Goal: Navigation & Orientation: Find specific page/section

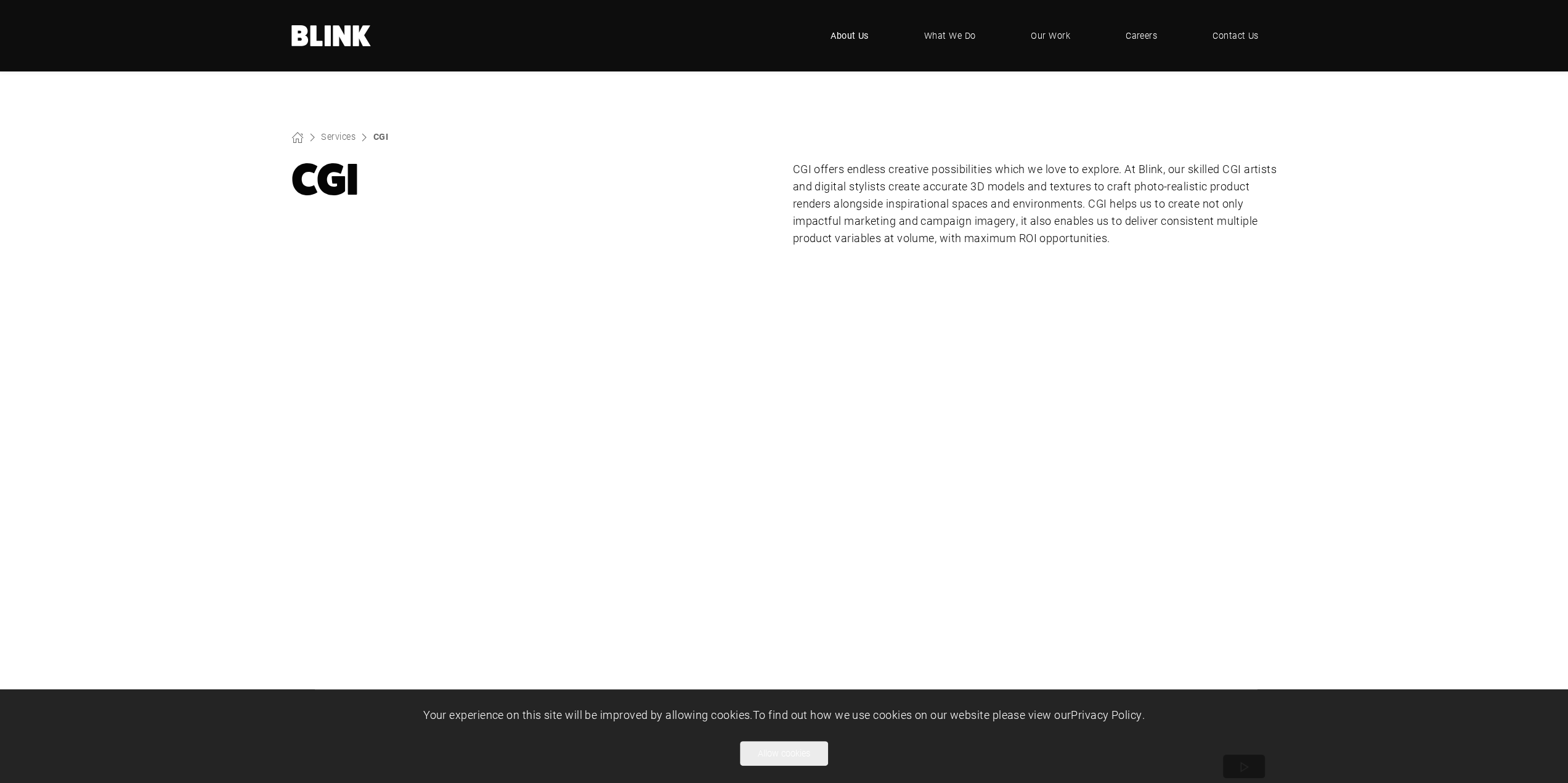
click at [861, 34] on span "About Us" at bounding box center [849, 36] width 38 height 14
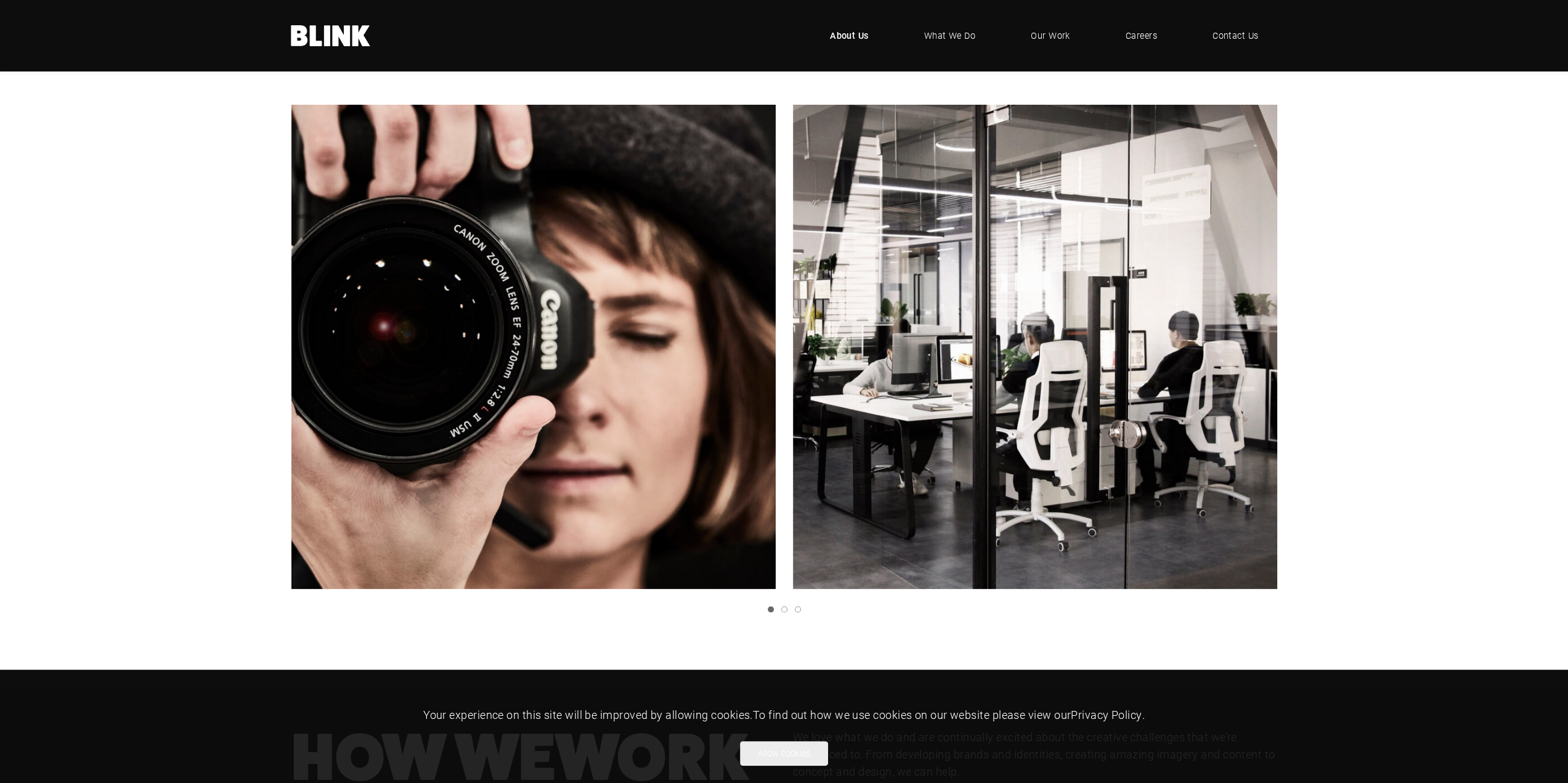
scroll to position [308, 0]
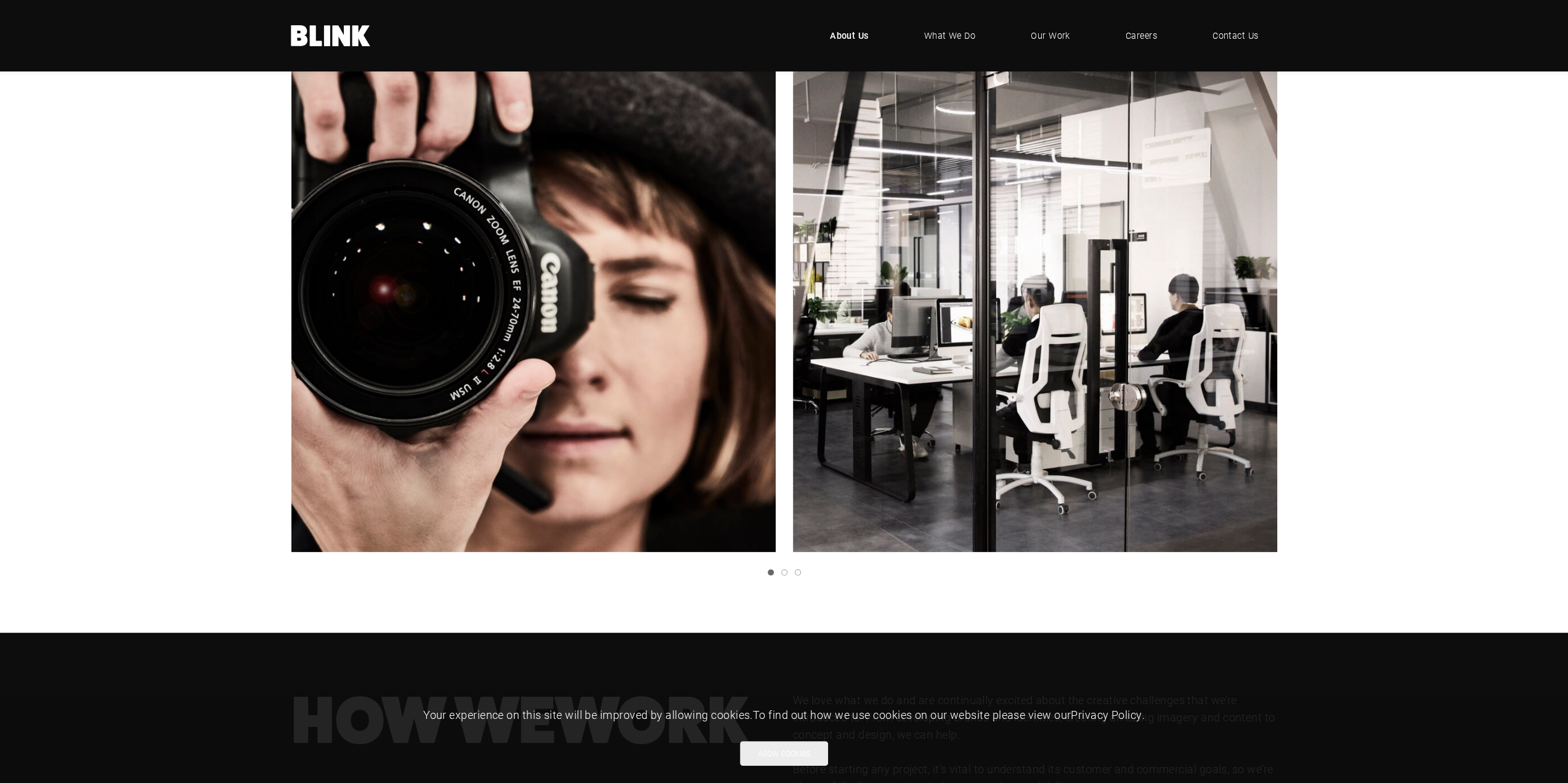
click at [0, 0] on link "Next slide" at bounding box center [0, 0] width 0 height 0
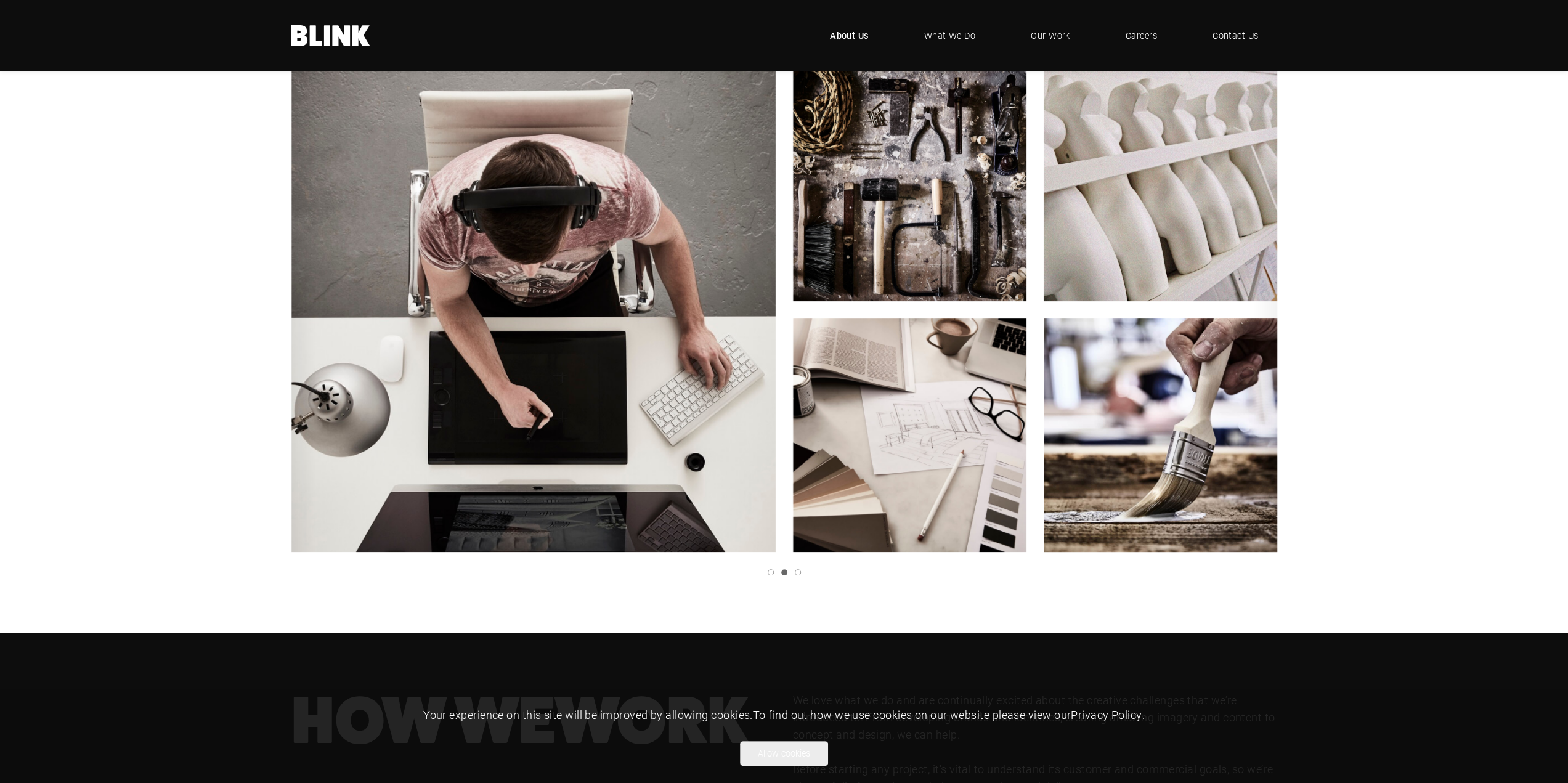
click at [0, 0] on icon "Previous slide" at bounding box center [0, 0] width 0 height 0
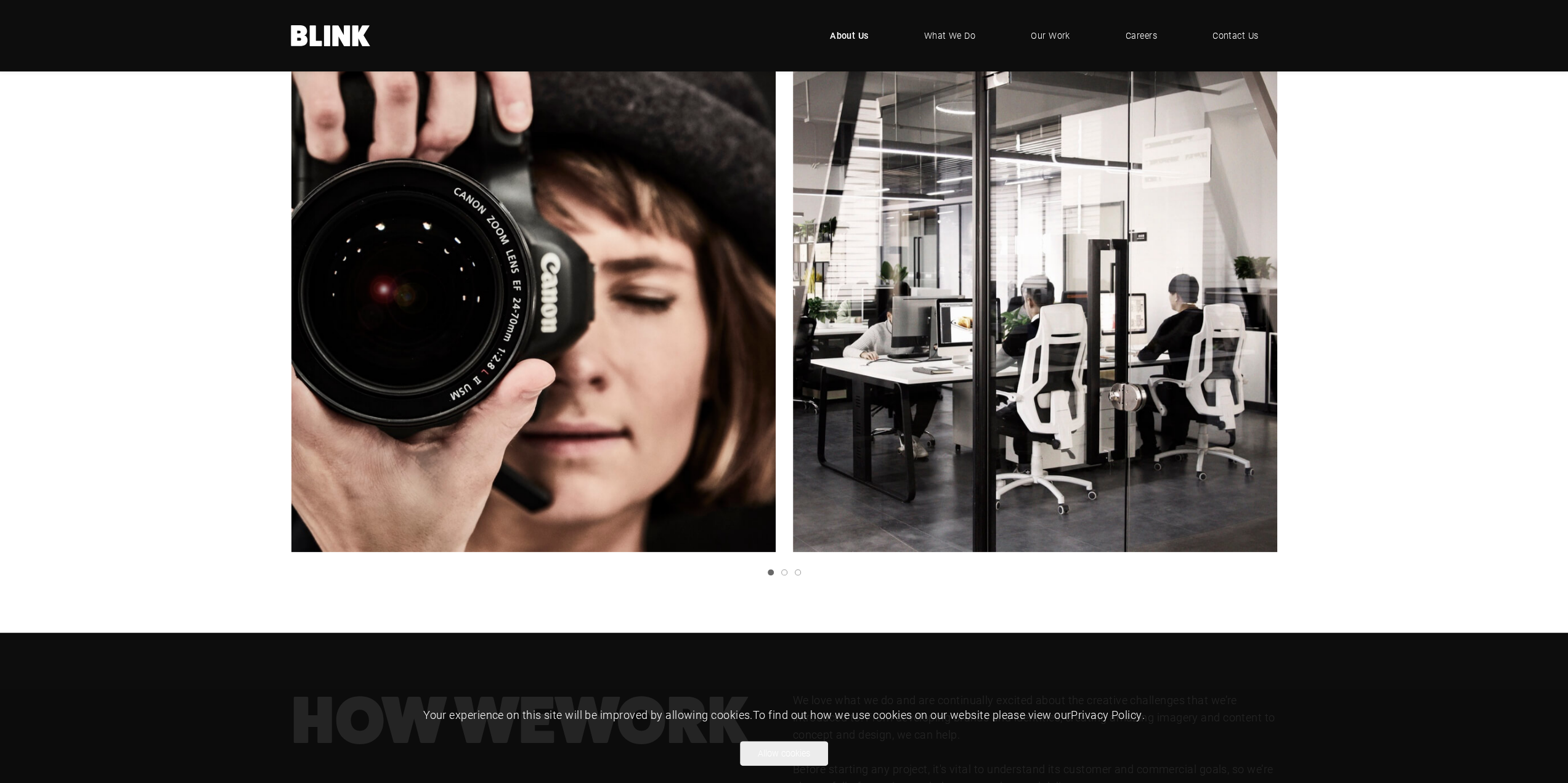
click at [0, 0] on icon "Next slide" at bounding box center [0, 0] width 0 height 0
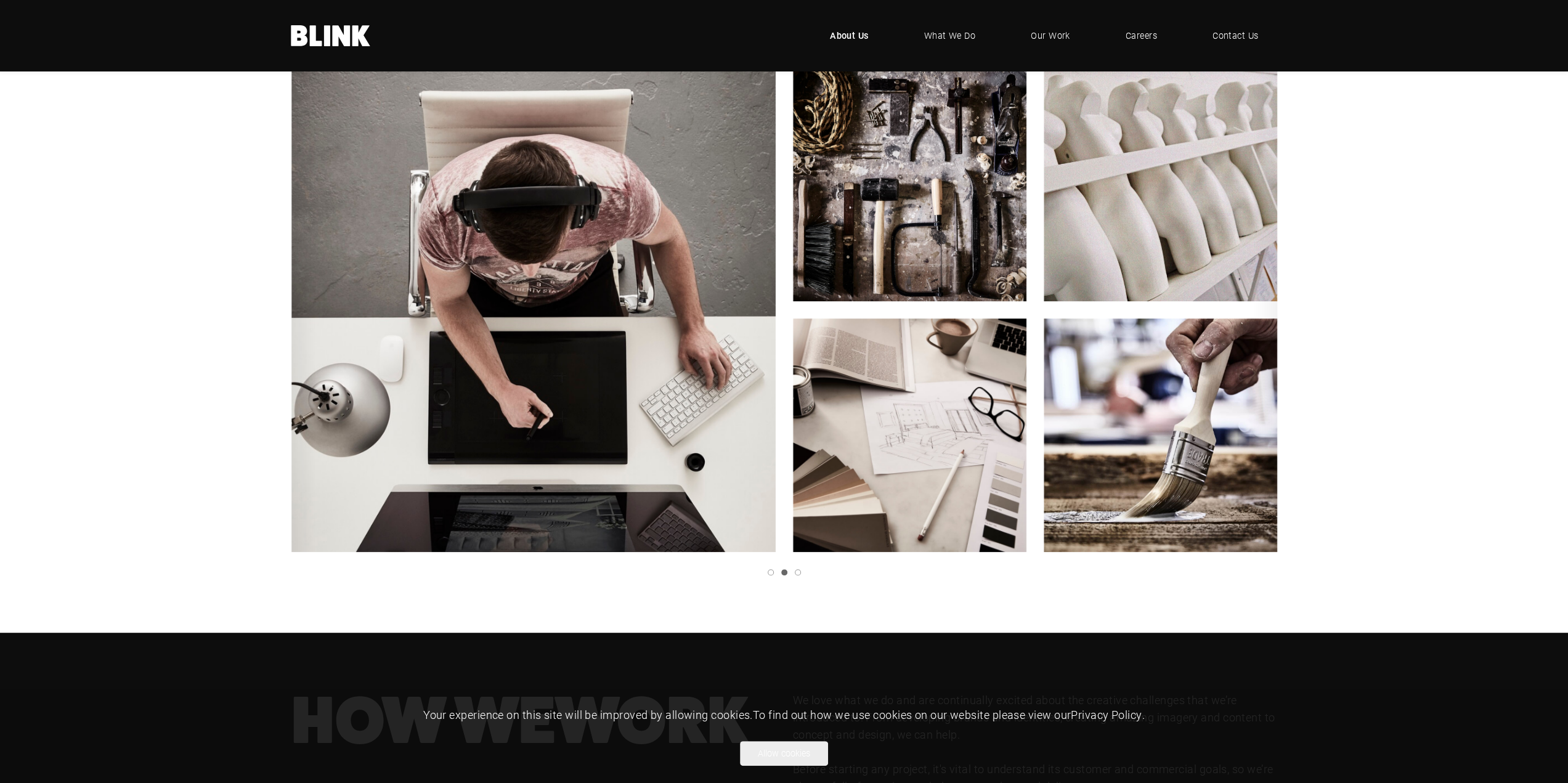
click at [0, 0] on polyline "Next slide" at bounding box center [0, 0] width 0 height 0
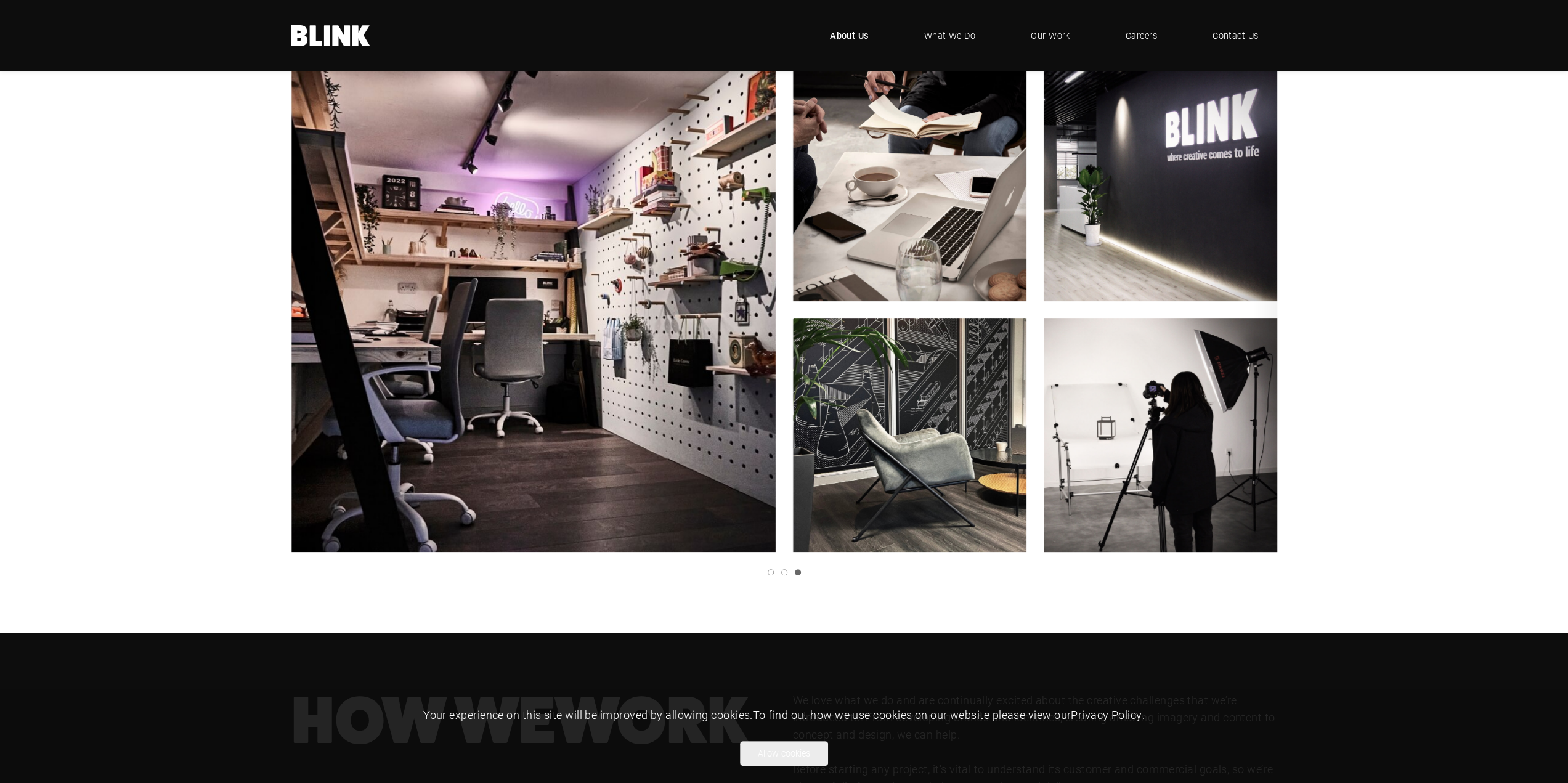
click at [0, 0] on polyline "Next slide" at bounding box center [0, 0] width 0 height 0
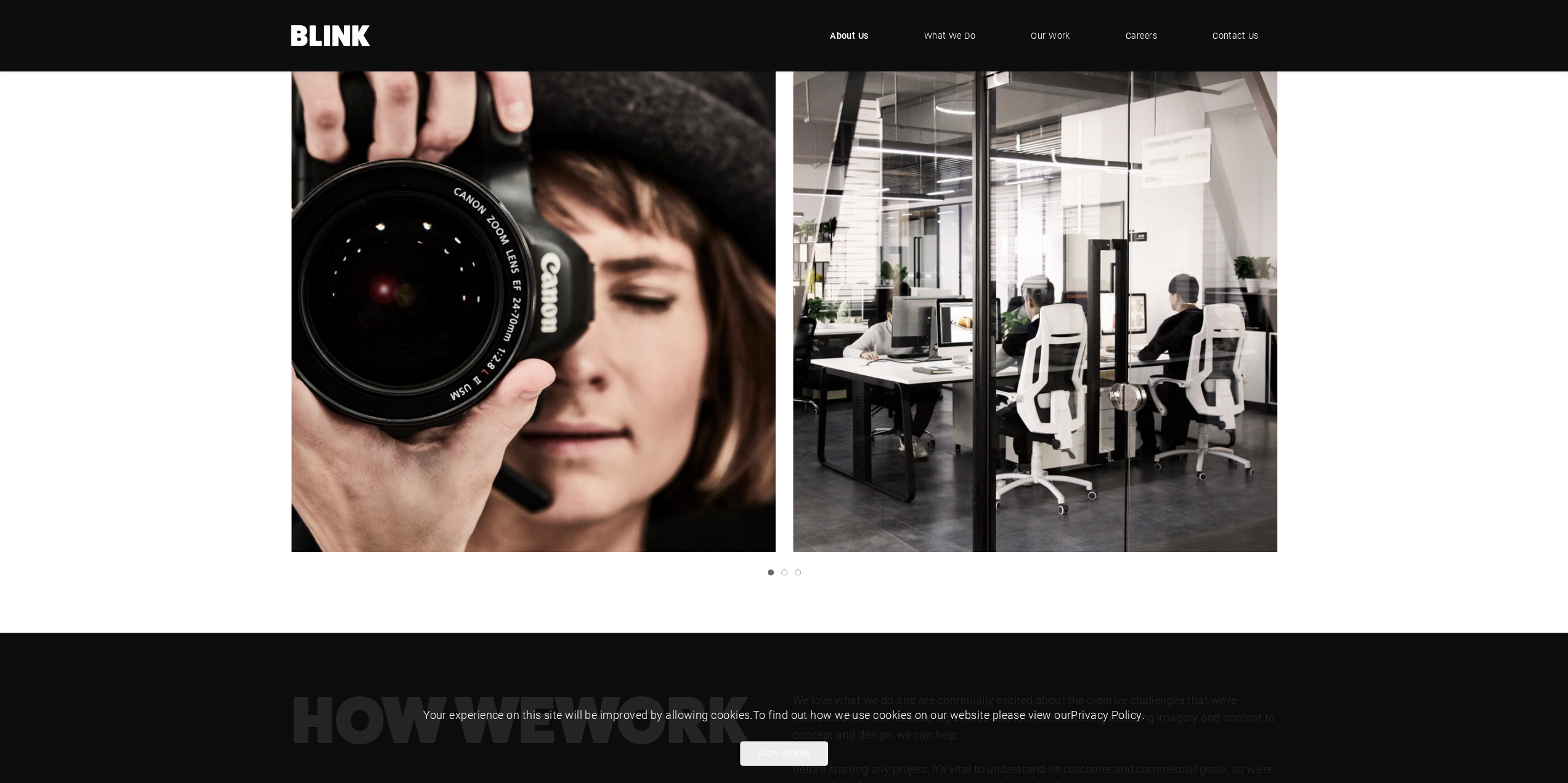
click at [0, 0] on icon "Previous slide" at bounding box center [0, 0] width 0 height 0
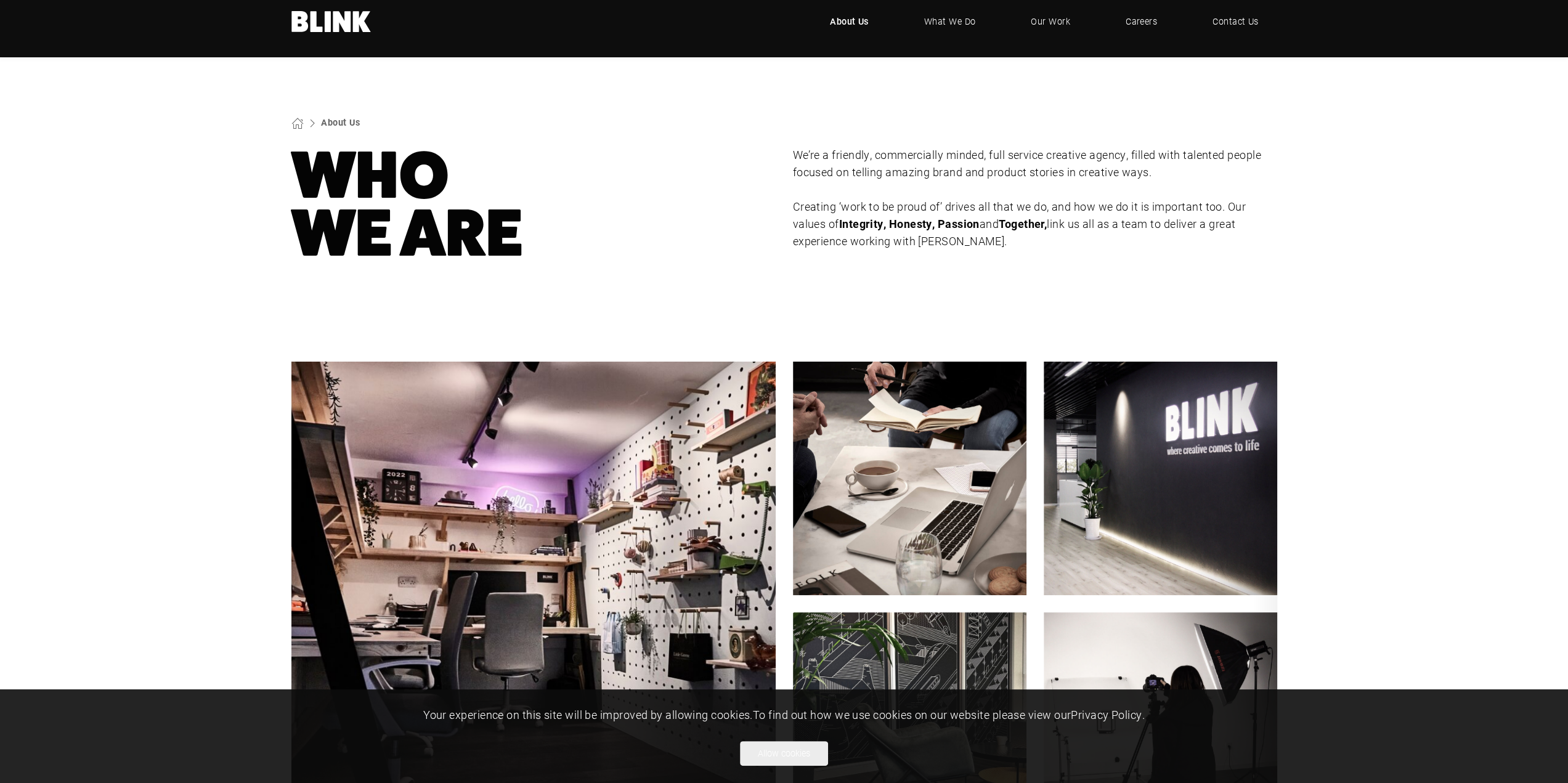
scroll to position [0, 0]
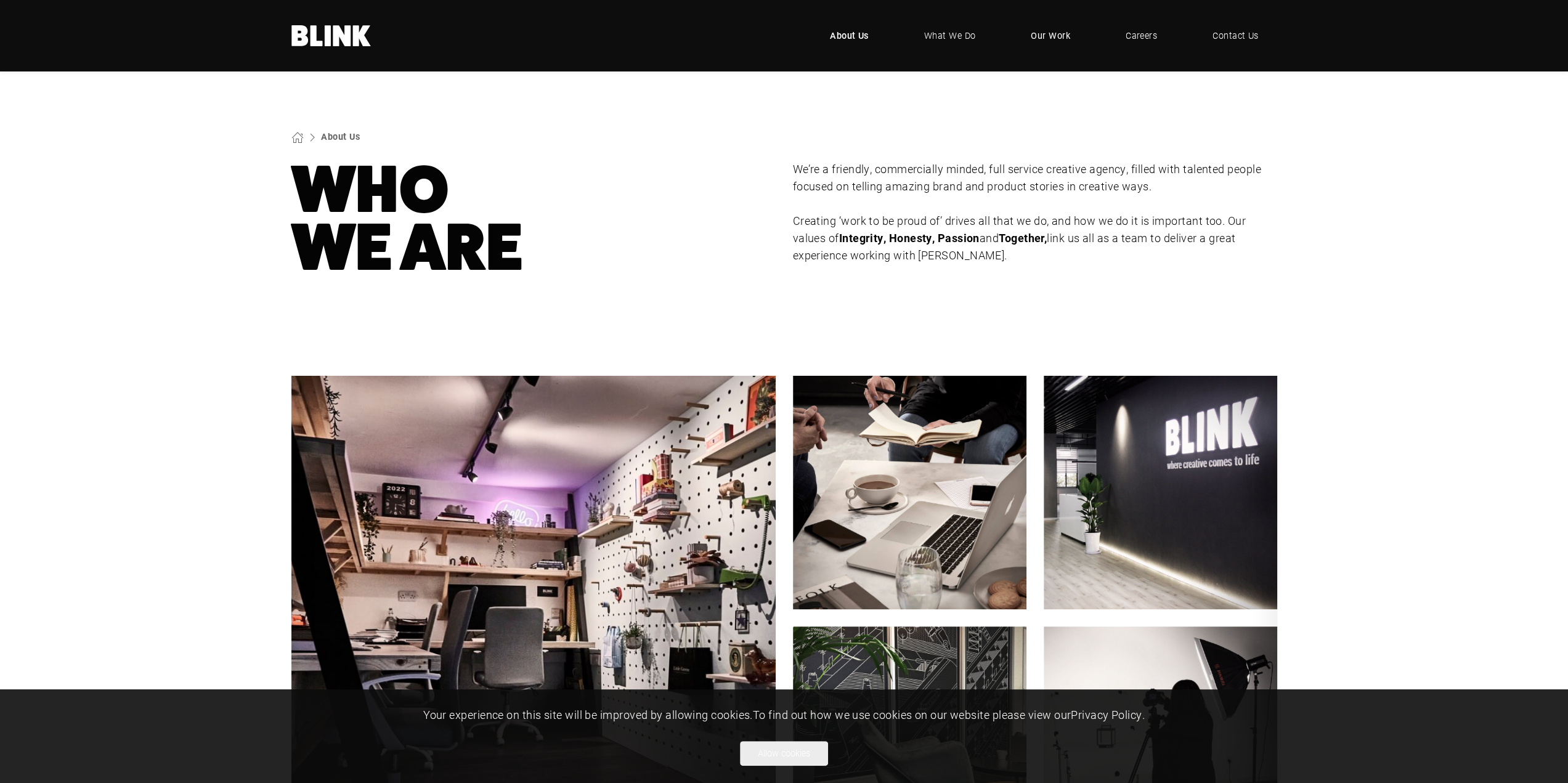
click at [1058, 30] on span "Our Work" at bounding box center [1050, 36] width 39 height 14
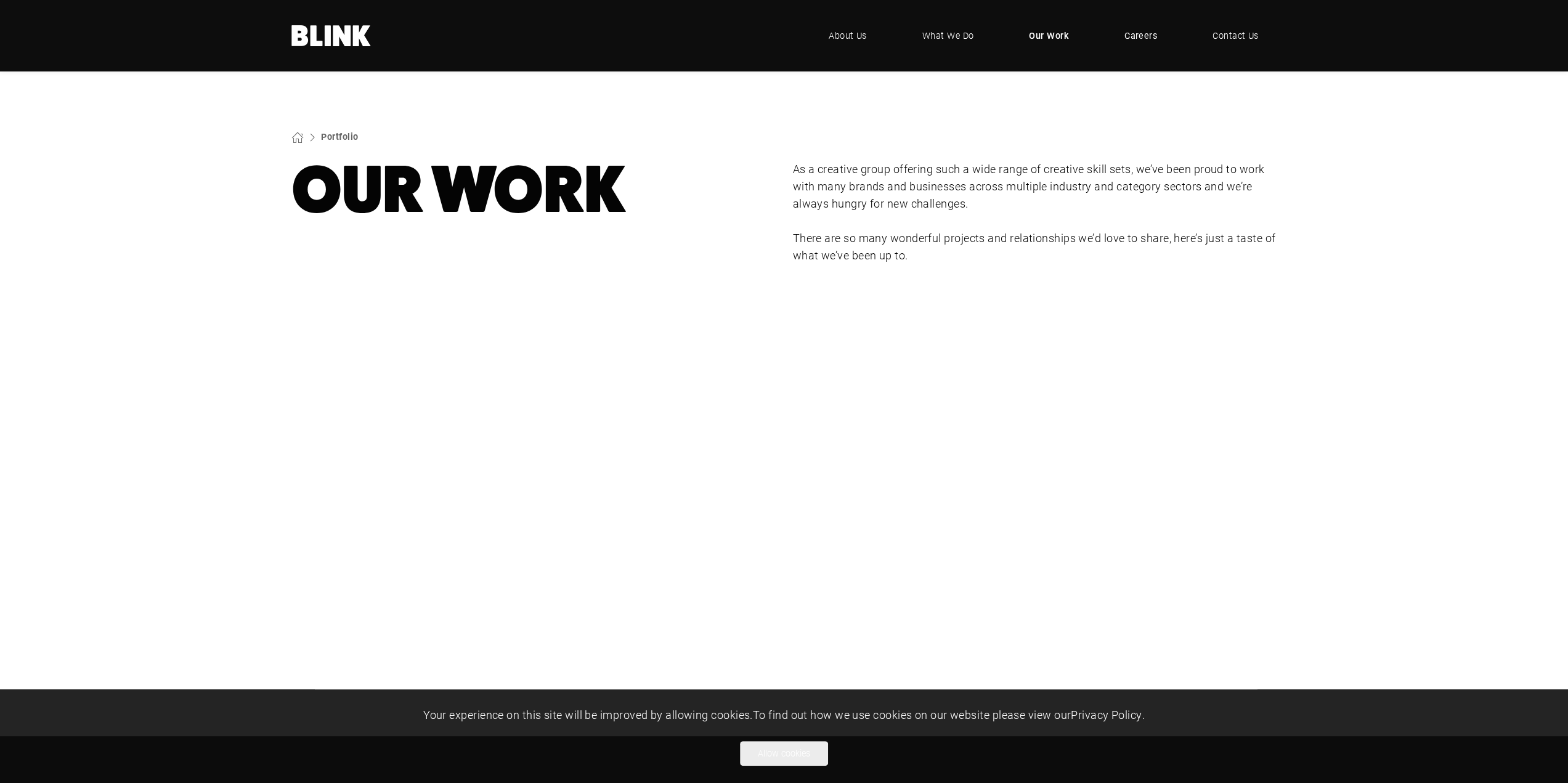
click at [1147, 43] on link "Careers" at bounding box center [1141, 35] width 70 height 37
